Goal: Task Accomplishment & Management: Use online tool/utility

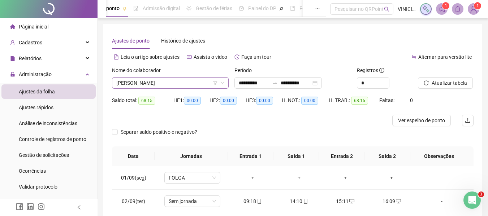
scroll to position [100, 0]
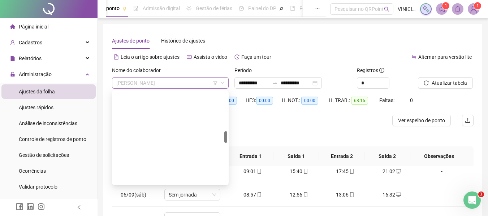
click at [179, 79] on span "[PERSON_NAME]" at bounding box center [170, 83] width 108 height 11
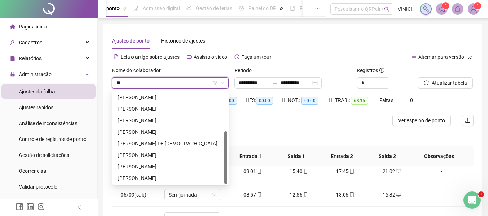
scroll to position [0, 0]
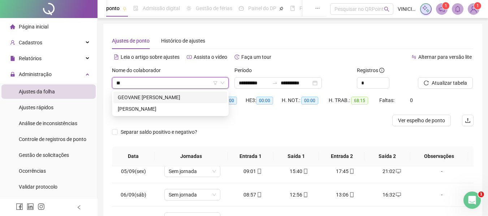
type input "***"
click at [216, 95] on div "GEOVANE [PERSON_NAME]" at bounding box center [170, 98] width 105 height 8
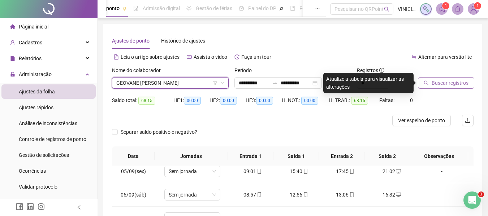
click at [448, 78] on button "Buscar registros" at bounding box center [446, 83] width 56 height 12
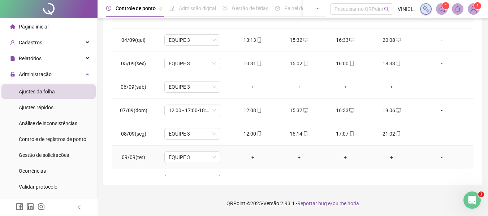
scroll to position [100, 0]
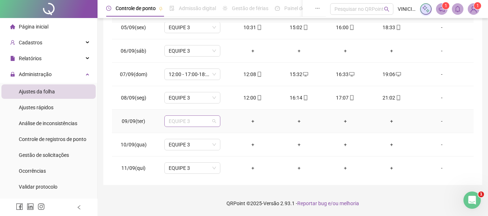
click at [196, 123] on span "EQUIPE 3" at bounding box center [192, 121] width 47 height 11
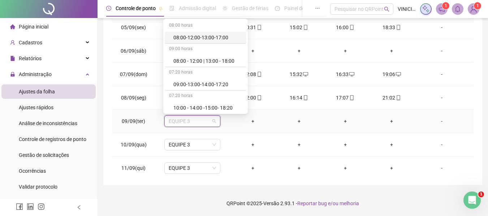
type input "*"
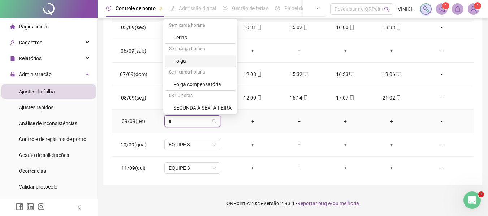
click at [197, 58] on div "Folga" at bounding box center [202, 61] width 58 height 8
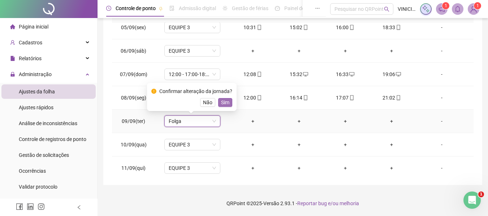
click at [225, 104] on span "Sim" at bounding box center [225, 103] width 8 height 8
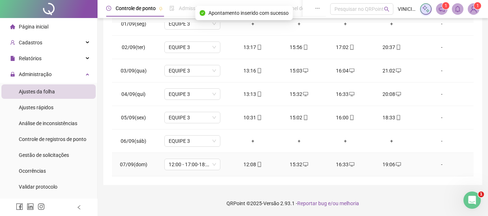
scroll to position [0, 0]
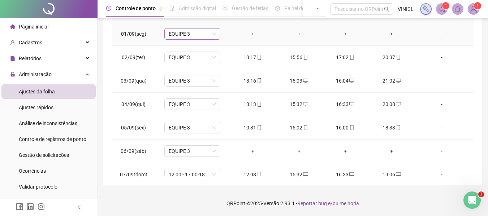
click at [211, 38] on span "EQUIPE 3" at bounding box center [192, 34] width 47 height 11
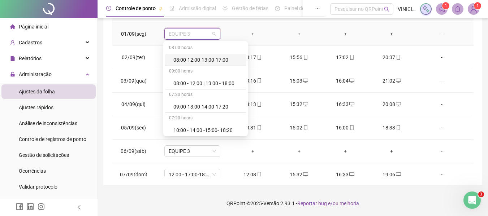
type input "*"
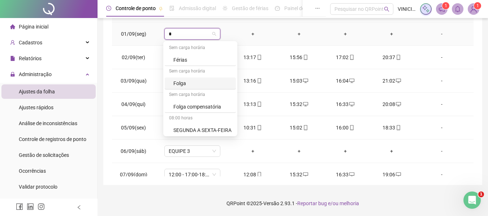
click at [184, 84] on div "Folga" at bounding box center [202, 83] width 58 height 8
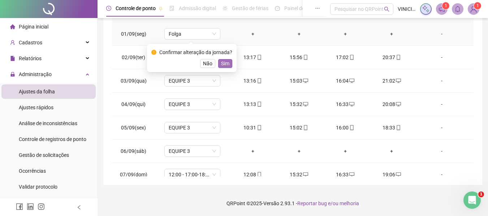
click at [225, 63] on span "Sim" at bounding box center [225, 64] width 8 height 8
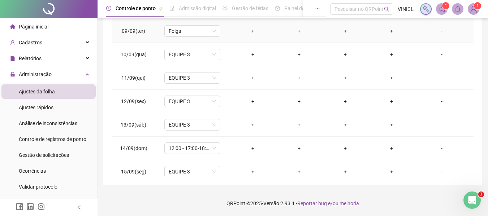
scroll to position [245, 0]
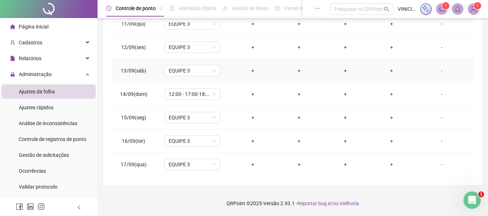
click at [251, 68] on div "+" at bounding box center [252, 71] width 35 height 8
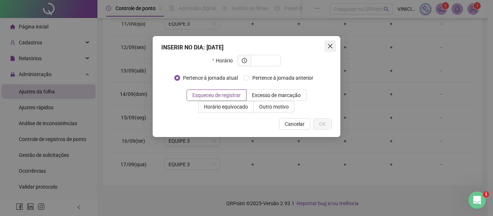
click at [332, 47] on icon "close" at bounding box center [330, 46] width 4 height 4
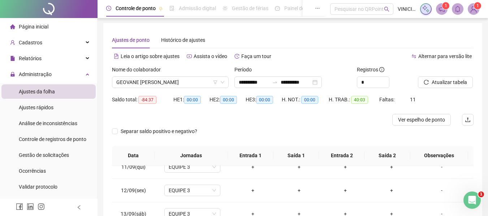
scroll to position [0, 0]
click at [330, 124] on div at bounding box center [247, 121] width 271 height 12
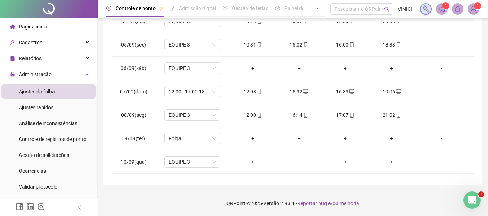
scroll to position [28, 0]
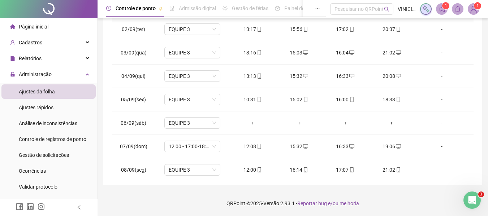
click at [107, 101] on div "**********" at bounding box center [292, 33] width 379 height 306
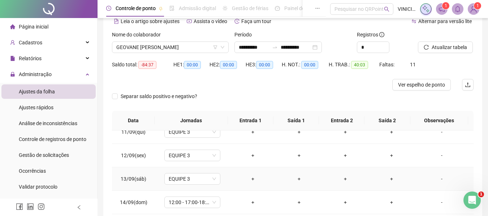
scroll to position [137, 0]
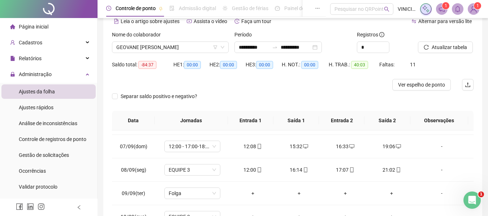
click at [282, 95] on div "Separar saldo positivo e negativo?" at bounding box center [292, 101] width 361 height 20
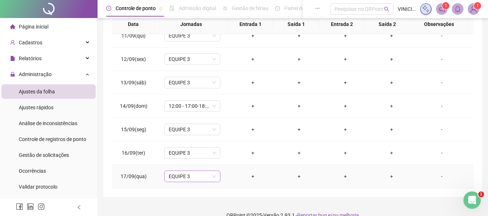
scroll to position [144, 0]
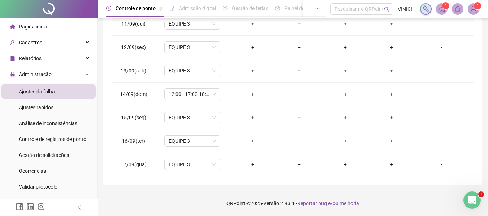
click at [310, 179] on div "**********" at bounding box center [292, 33] width 379 height 306
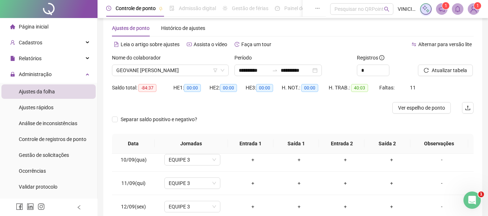
scroll to position [0, 0]
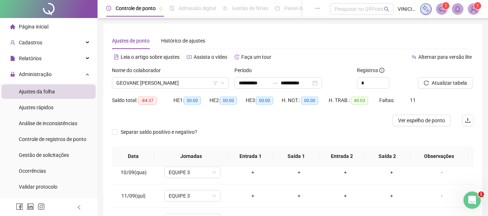
click at [284, 125] on div at bounding box center [247, 121] width 271 height 12
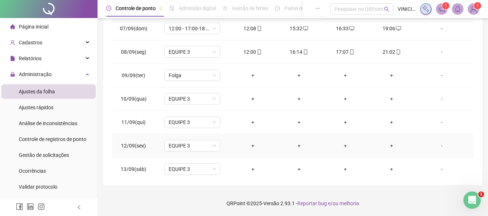
scroll to position [100, 0]
